Goal: Transaction & Acquisition: Purchase product/service

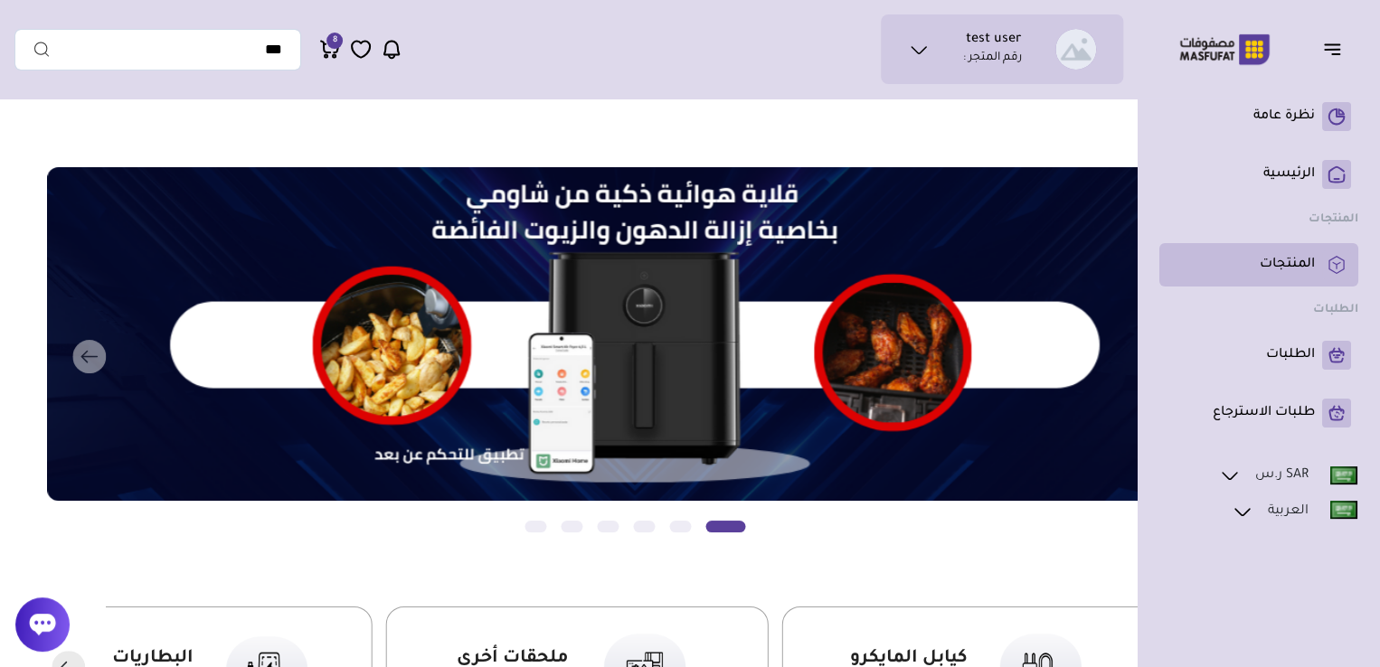
click at [1286, 268] on p "المنتجات" at bounding box center [1286, 265] width 55 height 18
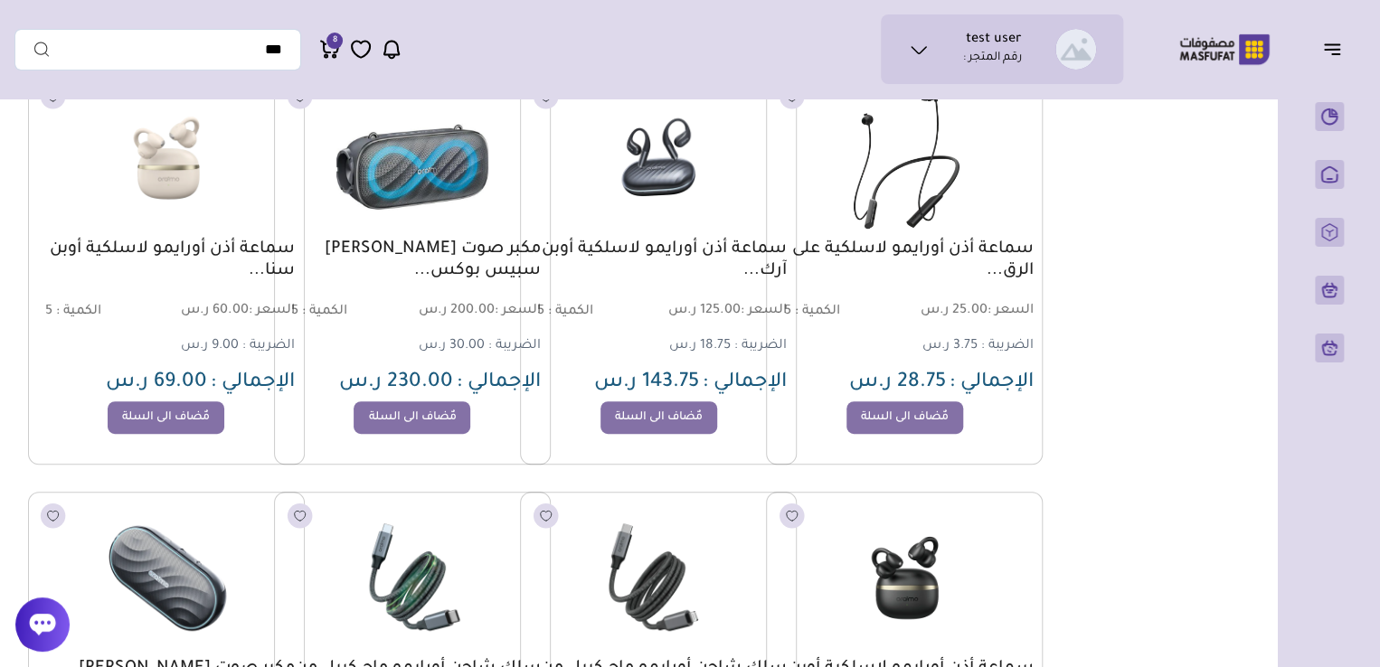
scroll to position [257, 0]
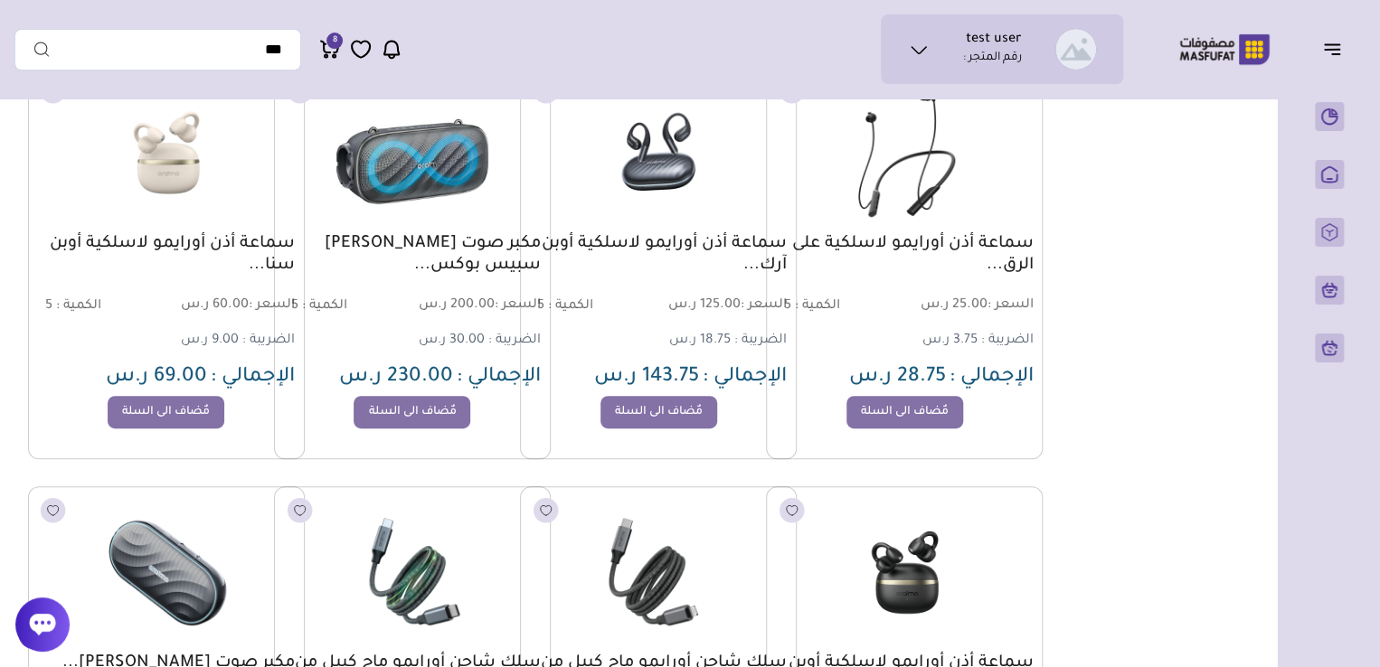
click at [329, 52] on icon at bounding box center [329, 48] width 17 height 12
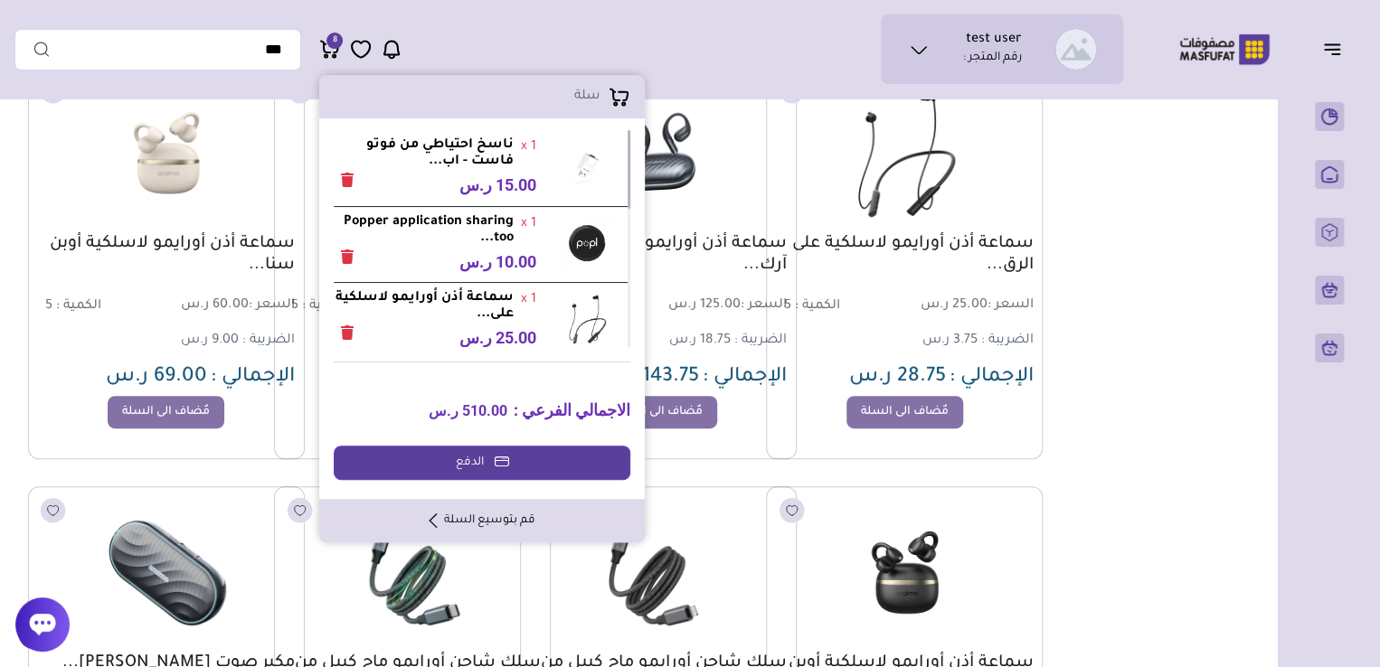
click at [449, 513] on link "قم بتوسيع السلة" at bounding box center [482, 521] width 106 height 16
click at [467, 448] on link "الدفع" at bounding box center [482, 463] width 297 height 34
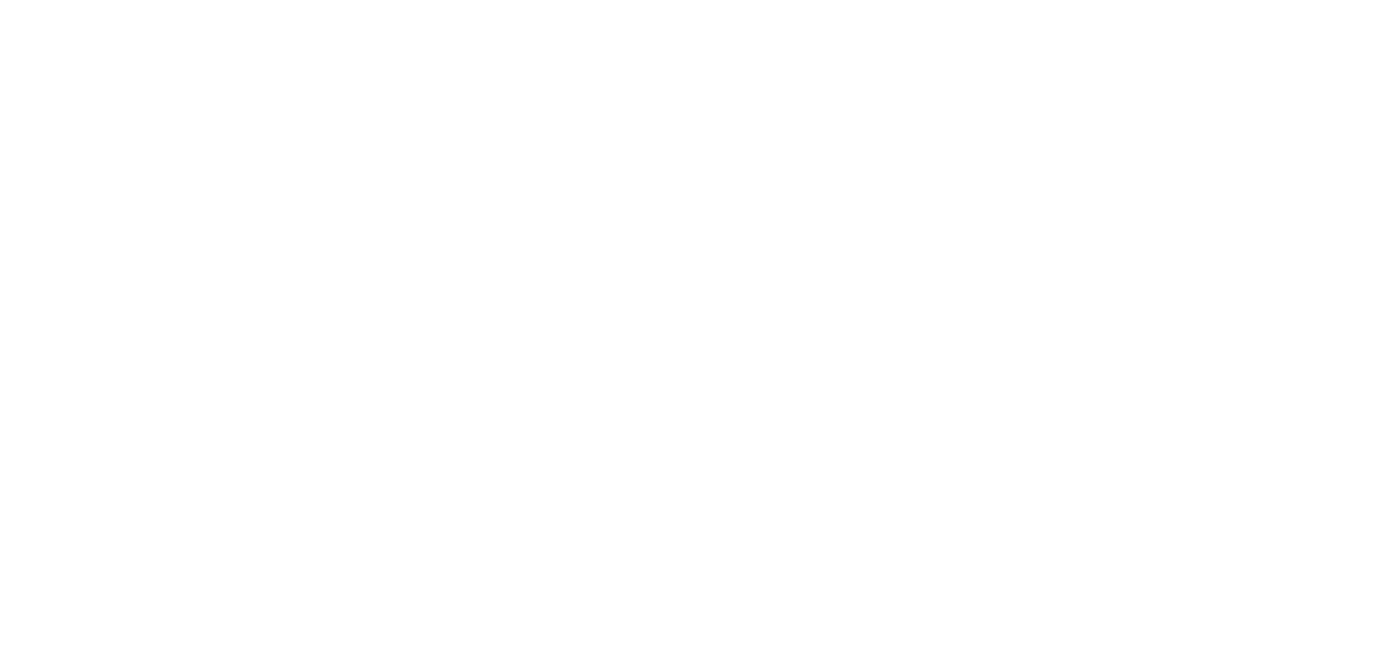
select select
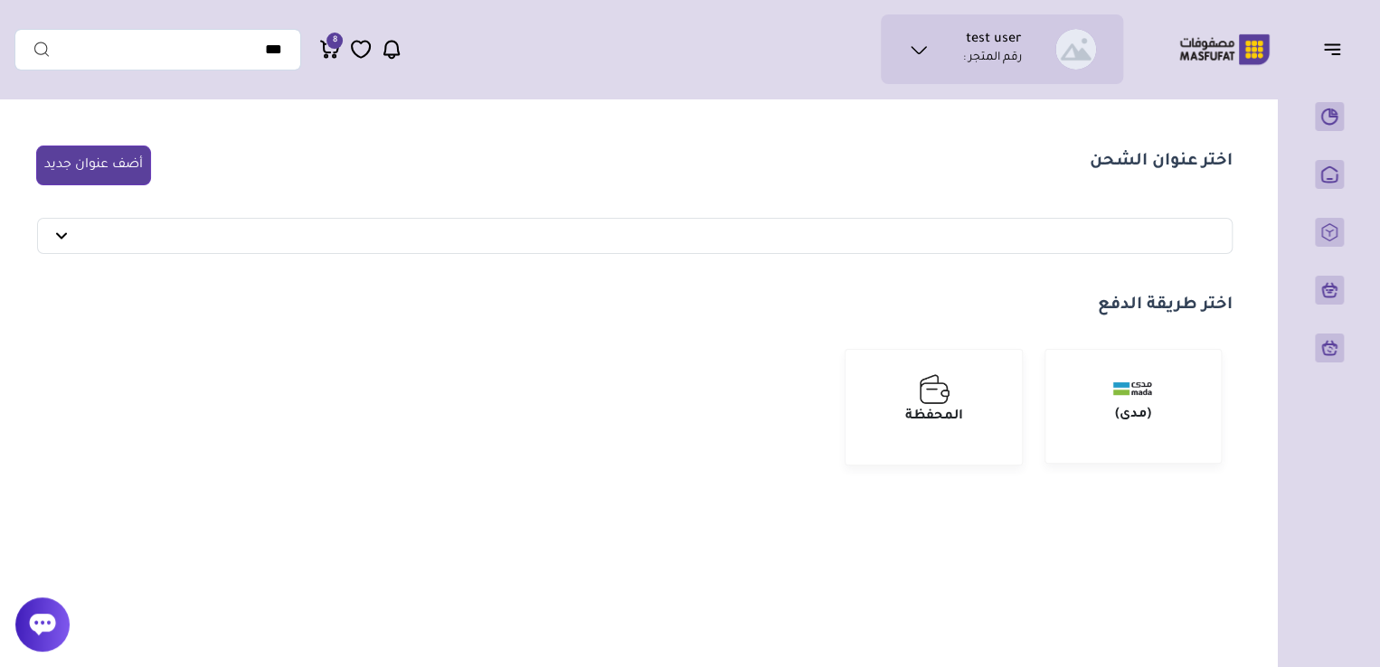
click at [330, 42] on span "8" at bounding box center [334, 41] width 16 height 16
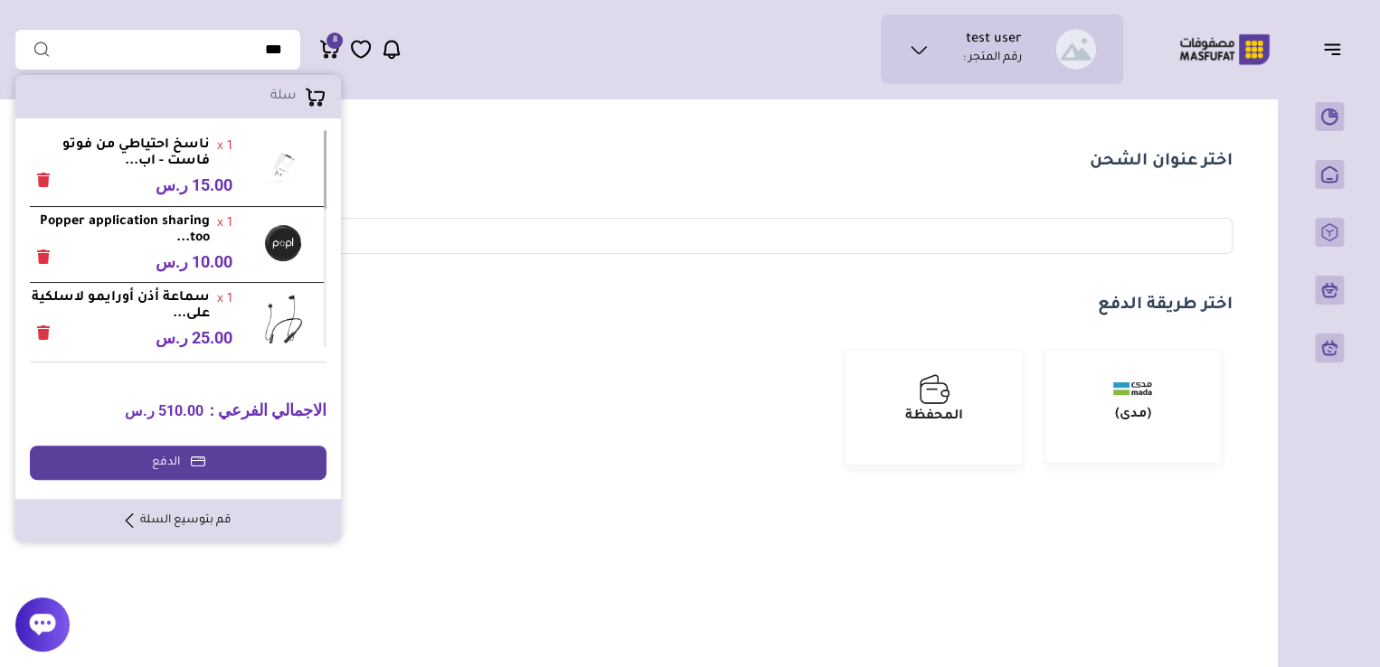
click at [170, 513] on link "قم بتوسيع السلة" at bounding box center [179, 521] width 106 height 16
